Goal: Information Seeking & Learning: Understand process/instructions

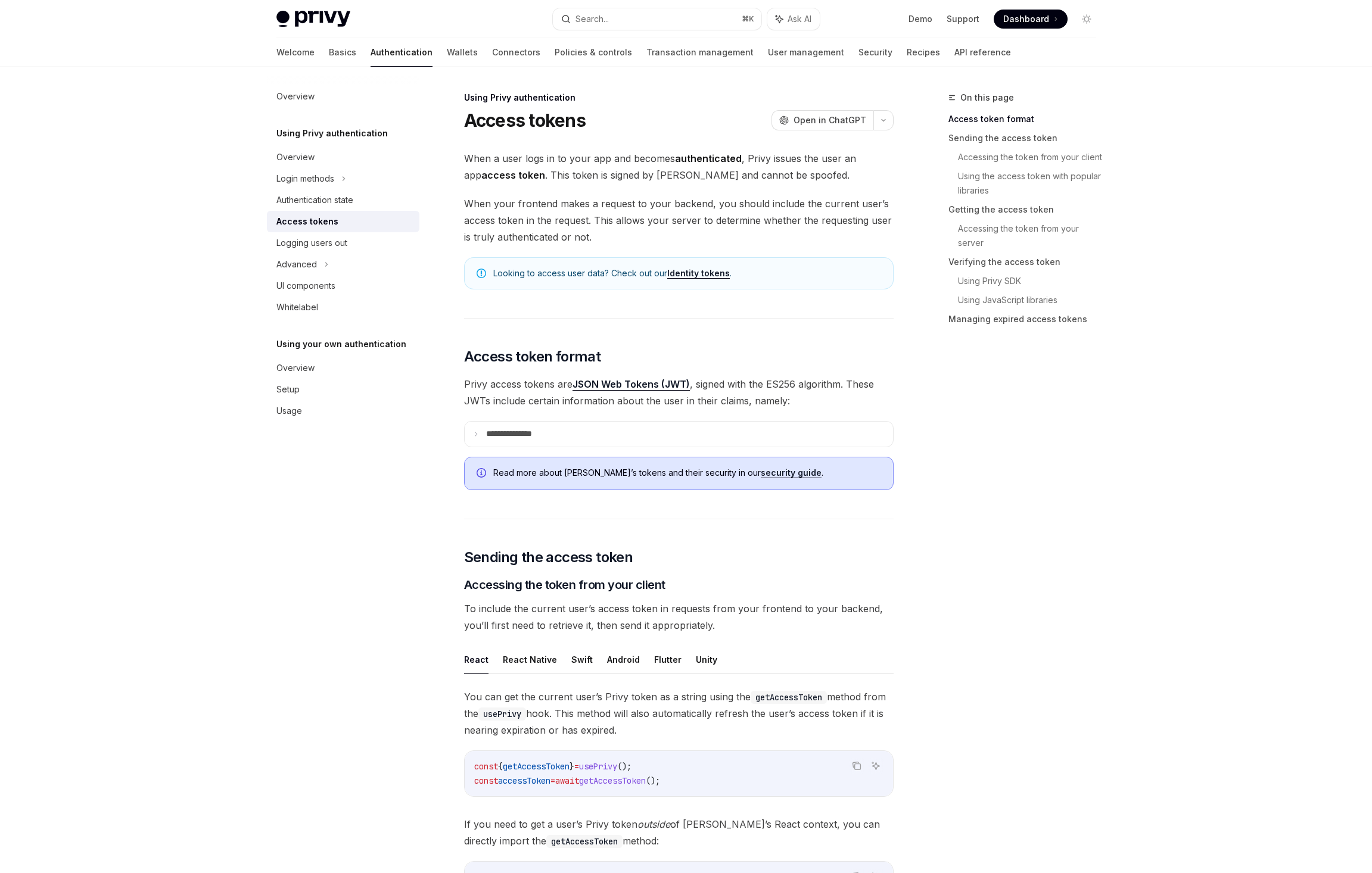
click at [781, 50] on div "Welcome Basics Authentication Wallets Connectors Policies & controls Transactio…" at bounding box center [643, 52] width 734 height 28
click at [768, 50] on link "User management" at bounding box center [806, 52] width 76 height 28
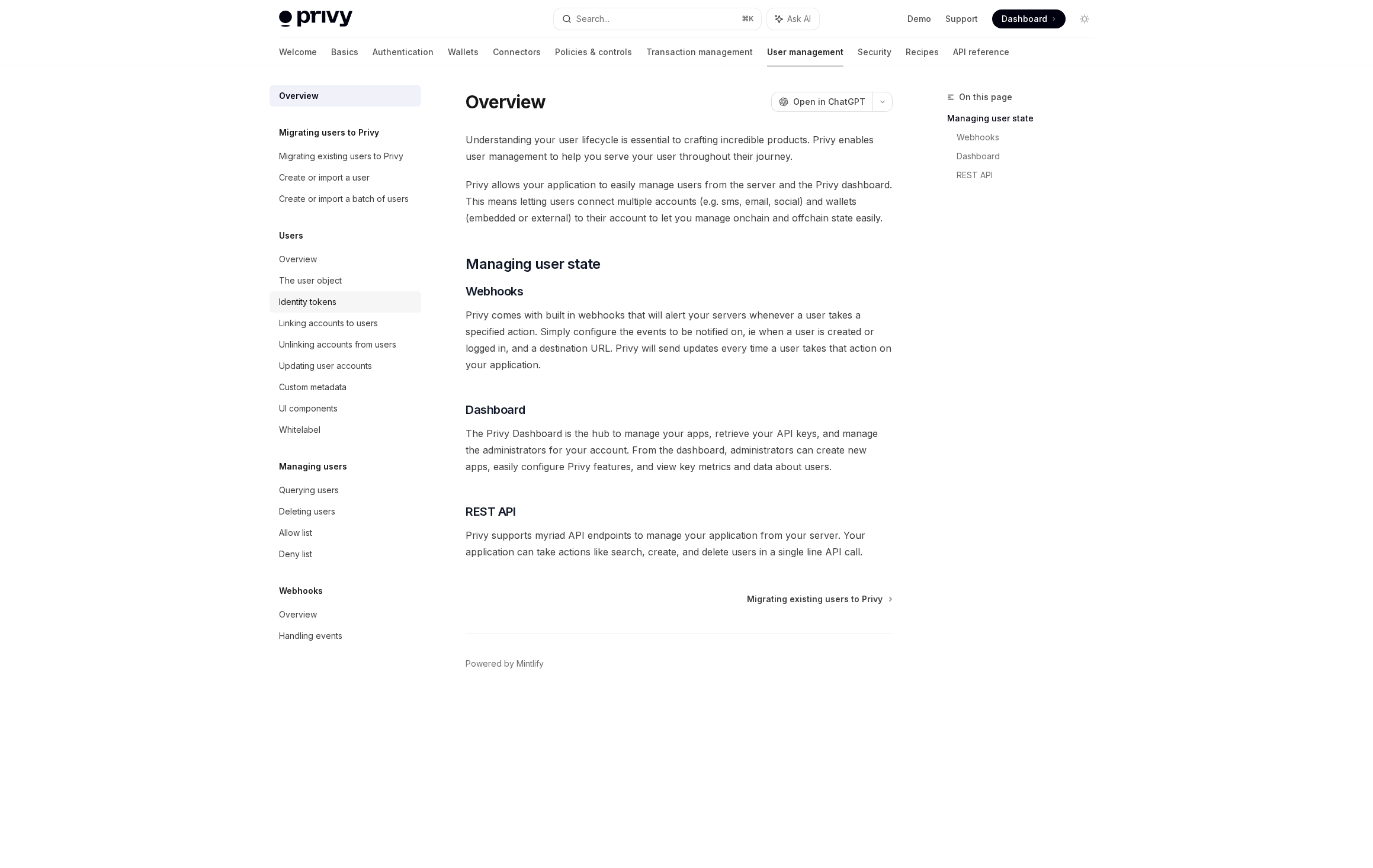
click at [321, 309] on div "Identity tokens" at bounding box center [308, 302] width 57 height 14
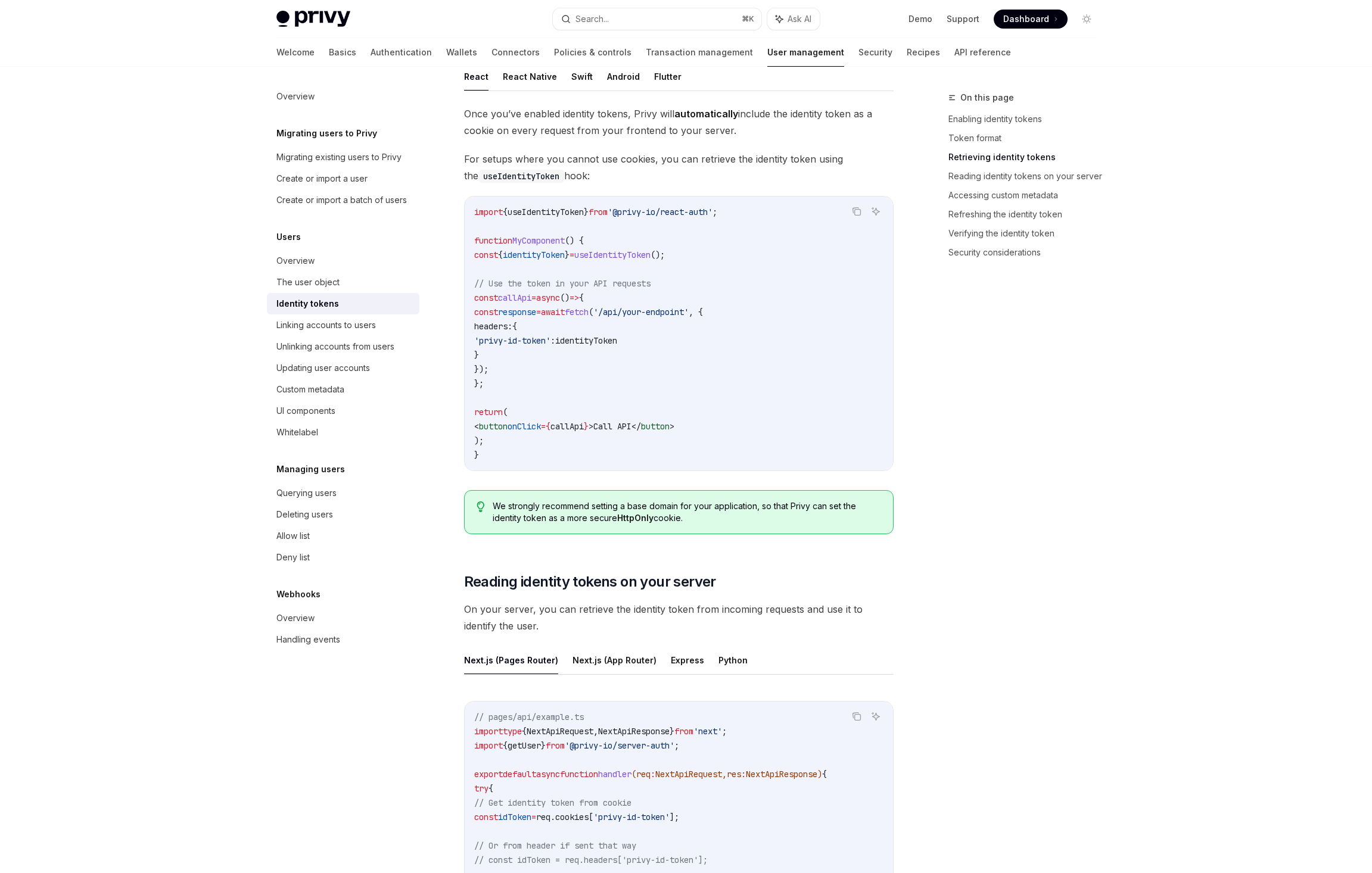
scroll to position [1050, 0]
drag, startPoint x: 481, startPoint y: 257, endPoint x: 747, endPoint y: 250, distance: 266.1
click at [747, 250] on code "import { useIdentityToken } from '@privy-io/react-auth' ; function MyComponent …" at bounding box center [678, 335] width 409 height 257
drag, startPoint x: 766, startPoint y: 216, endPoint x: 469, endPoint y: 211, distance: 297.0
click at [469, 211] on div "import { useIdentityToken } from '@privy-io/react-auth' ; function MyComponent …" at bounding box center [678, 335] width 428 height 274
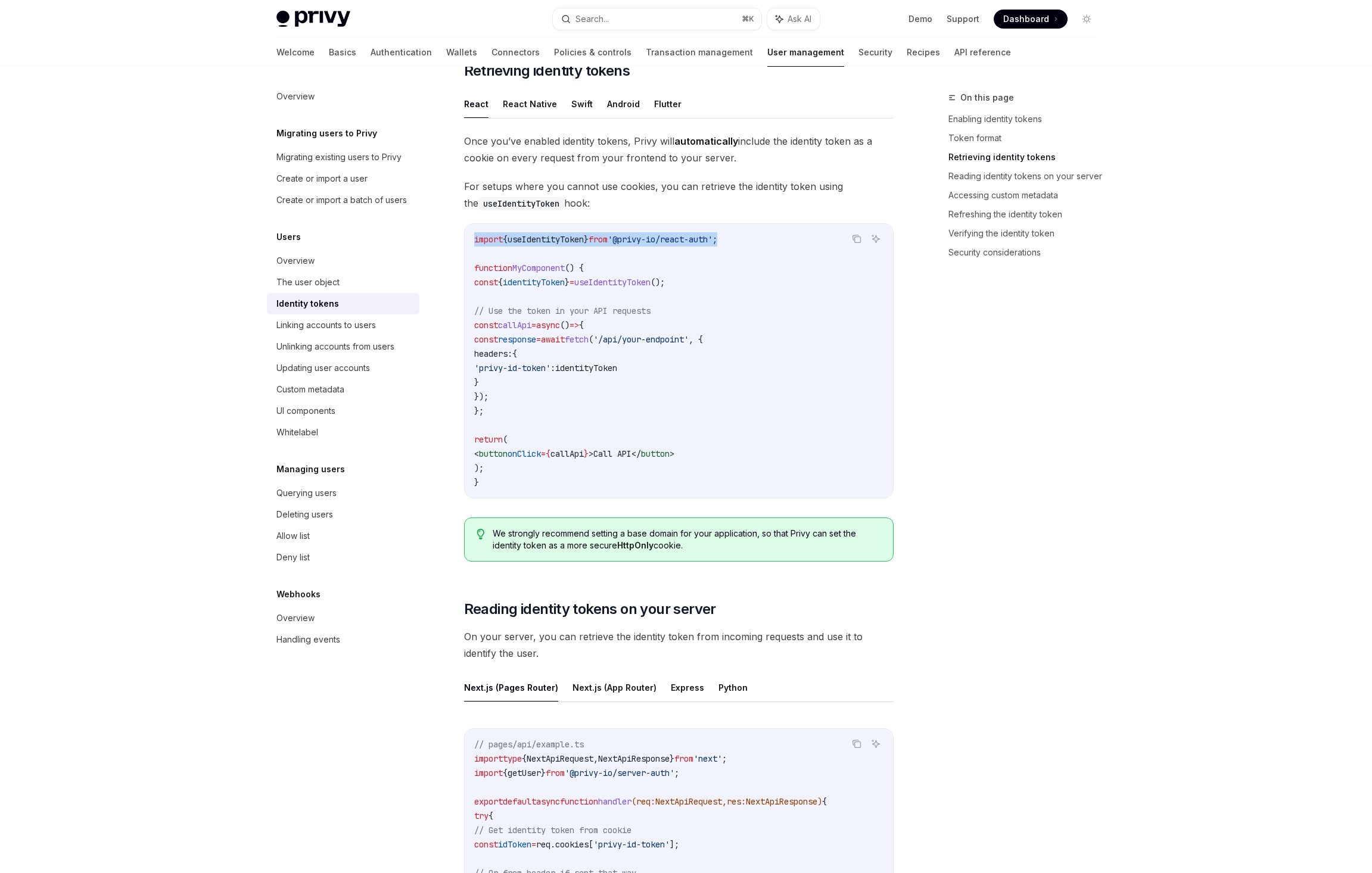
scroll to position [1024, 0]
click at [529, 105] on button "React Native" at bounding box center [529, 104] width 54 height 28
type textarea "*"
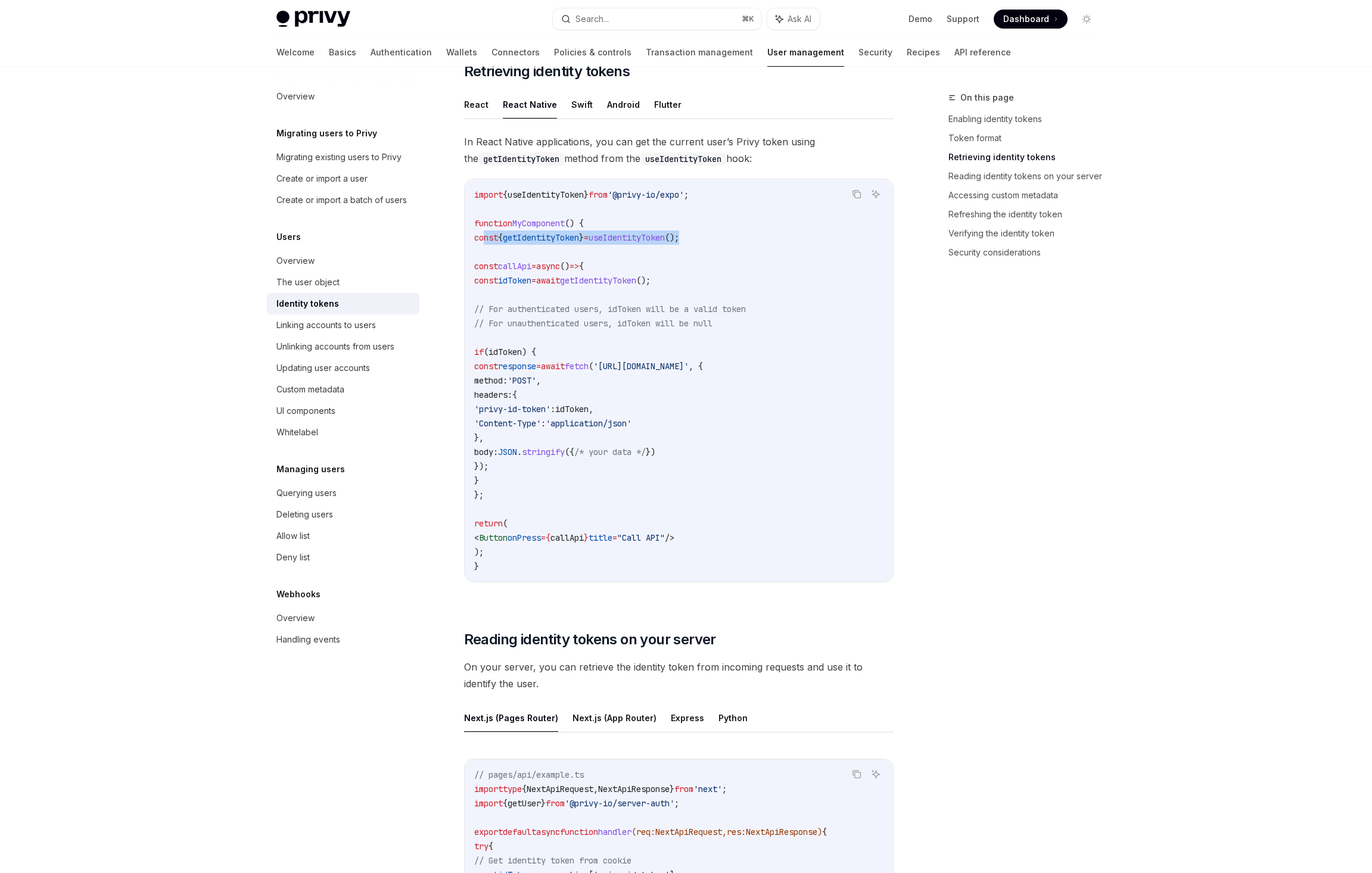
drag, startPoint x: 729, startPoint y: 237, endPoint x: 484, endPoint y: 240, distance: 245.0
click at [484, 240] on code "import { useIdentityToken } from '@privy-io/expo' ; function MyComponent () { c…" at bounding box center [678, 380] width 409 height 386
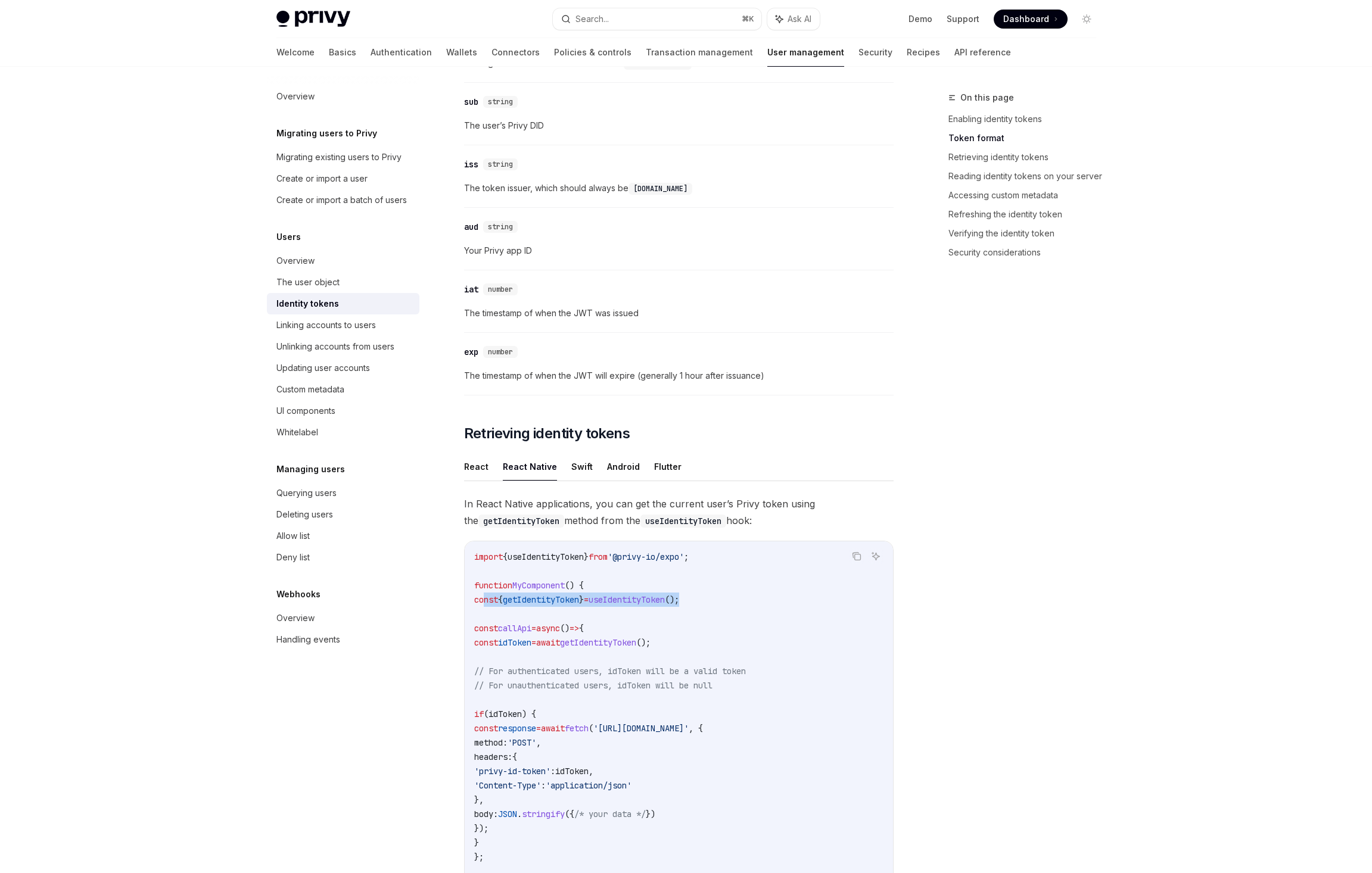
scroll to position [559, 0]
